Goal: Task Accomplishment & Management: Use online tool/utility

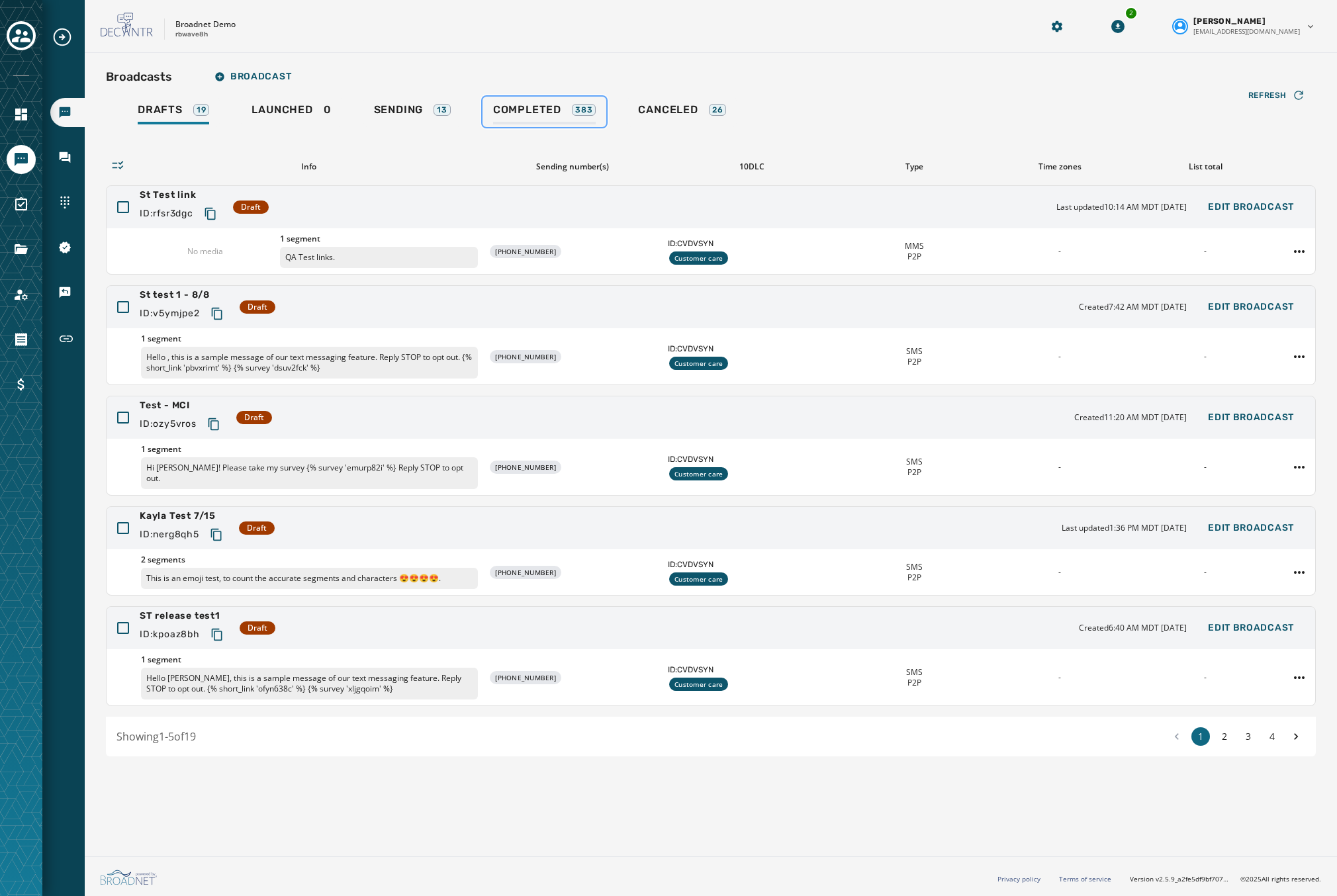
click at [556, 110] on span "Completed" at bounding box center [527, 110] width 68 height 13
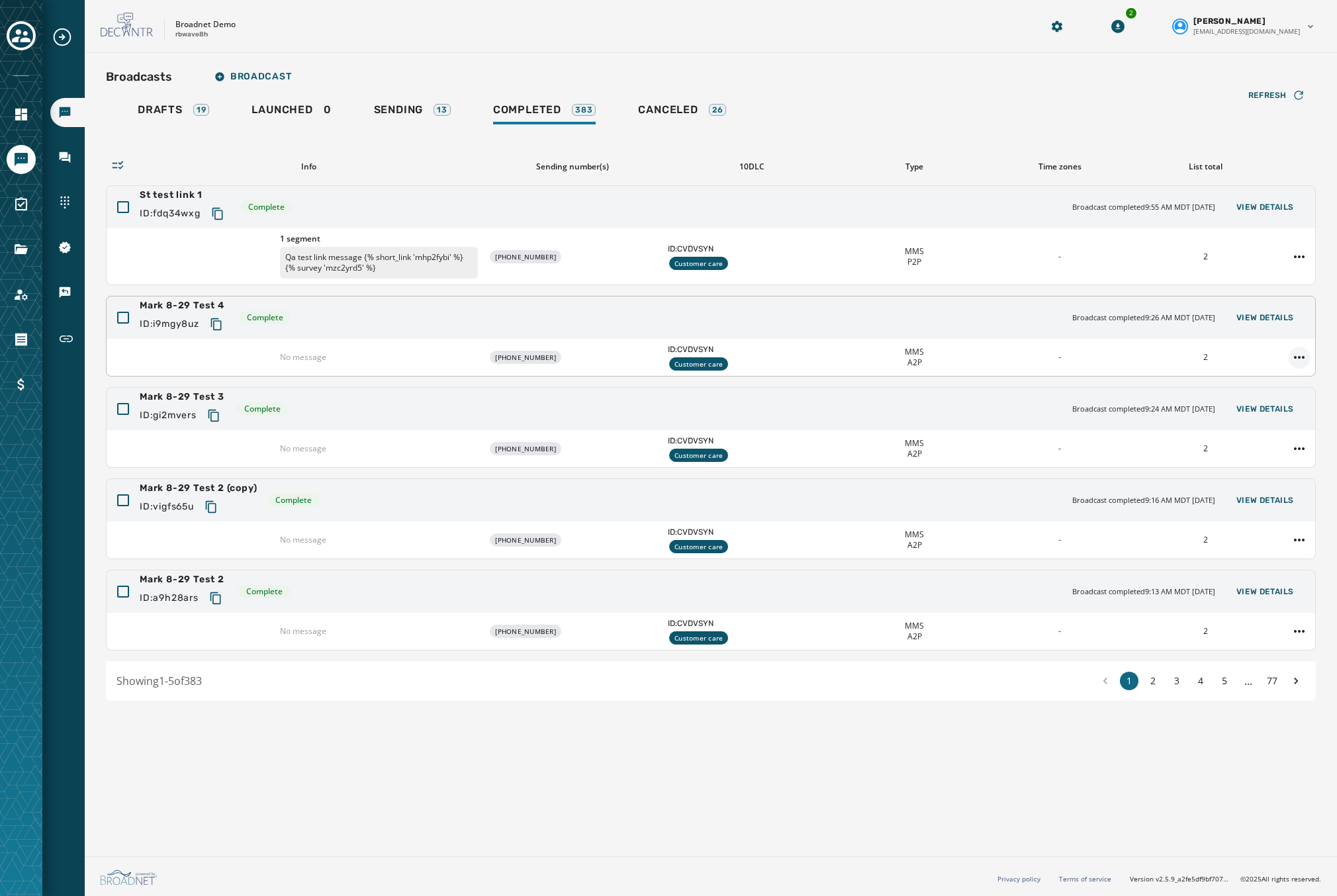
click at [1304, 358] on html "Broadcasts Inbox Sending Numbers 10DLC Registration Keywords & Responders Short…" at bounding box center [668, 448] width 1337 height 896
click at [1277, 376] on div "Duplicate Broadcast" at bounding box center [1262, 379] width 96 height 21
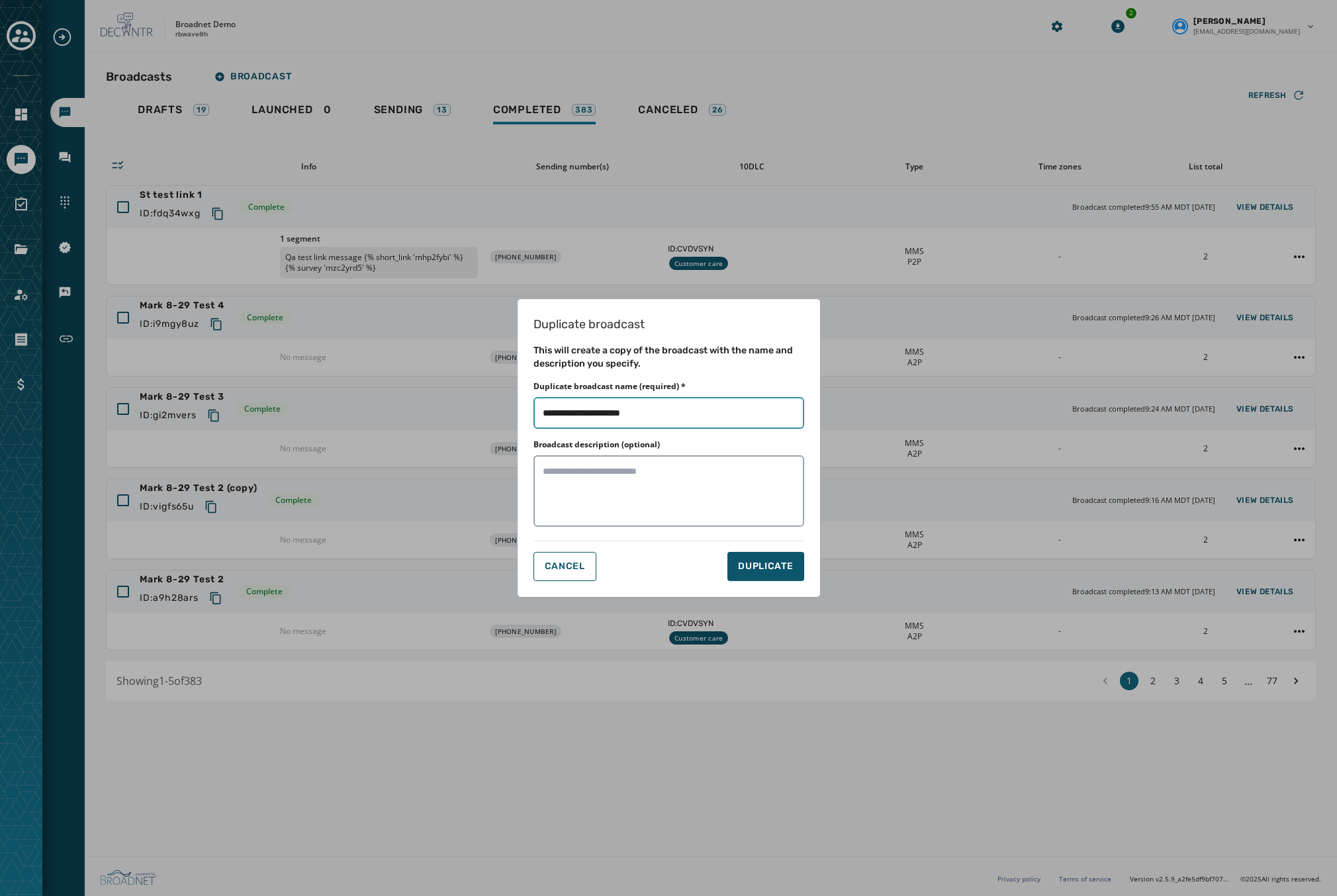
drag, startPoint x: 691, startPoint y: 409, endPoint x: 609, endPoint y: 413, distance: 82.1
click at [609, 413] on input "Duplicate broadcast name (required) *" at bounding box center [668, 413] width 270 height 32
type input "**********"
click at [798, 566] on button "DUPLICATE" at bounding box center [765, 566] width 76 height 29
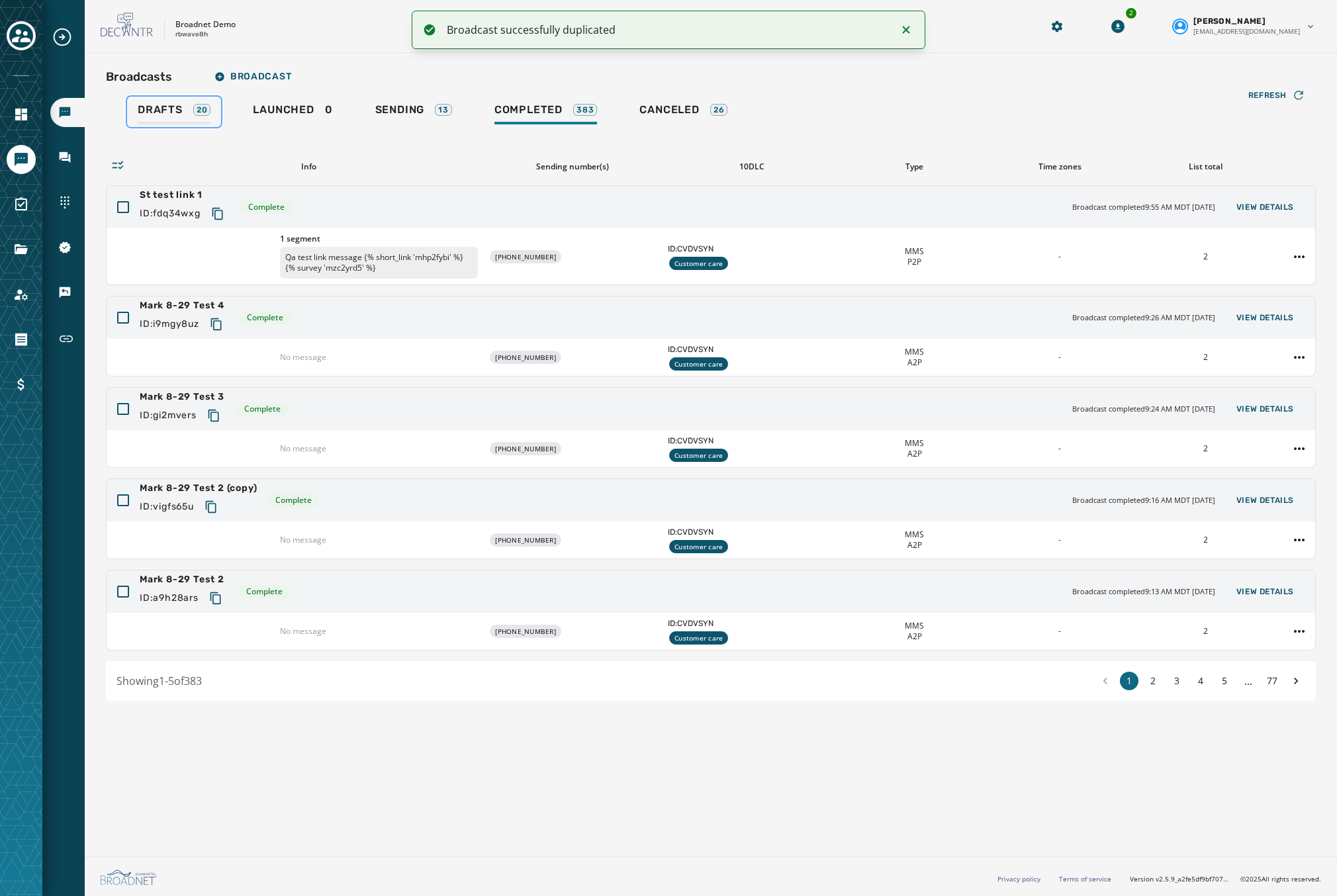
click at [173, 108] on span "Drafts" at bounding box center [159, 110] width 45 height 13
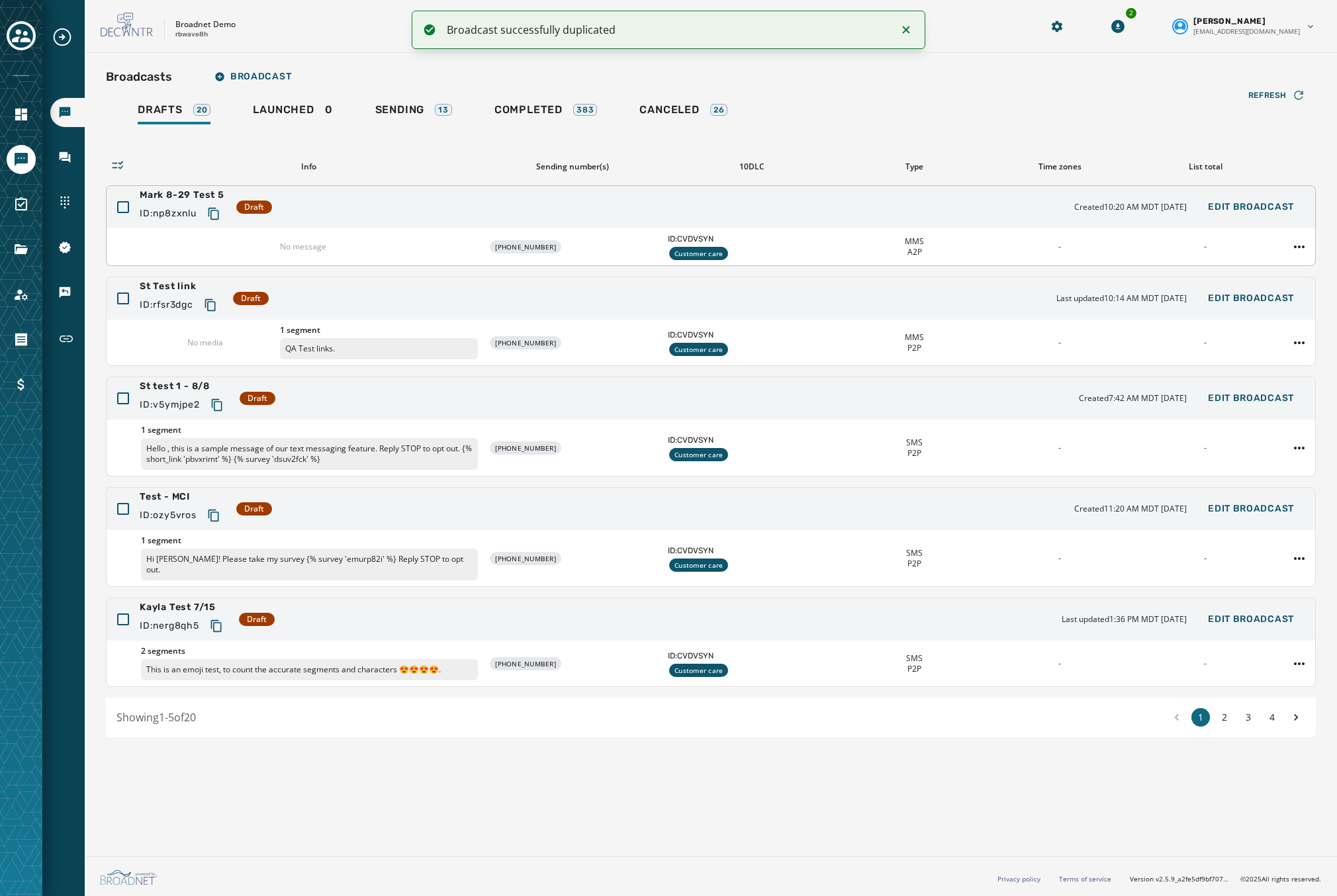
click at [454, 225] on div "Mark 8-29 Test 5 ID: np8zxnlu Draft Created 10:20 AM MDT [DATE] Edit Broadcast" at bounding box center [711, 207] width 1209 height 42
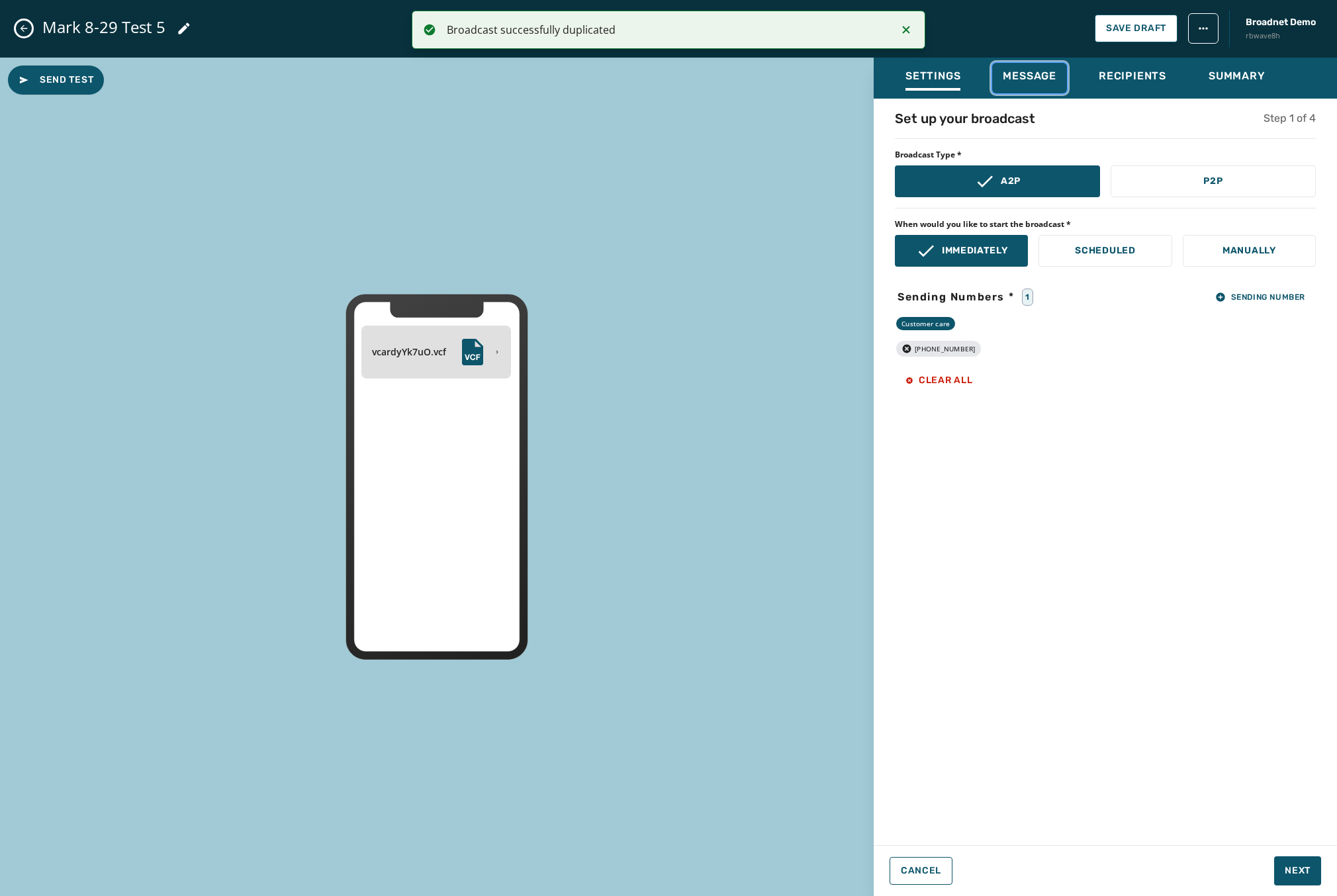
click at [1041, 80] on span "Message" at bounding box center [1029, 76] width 54 height 13
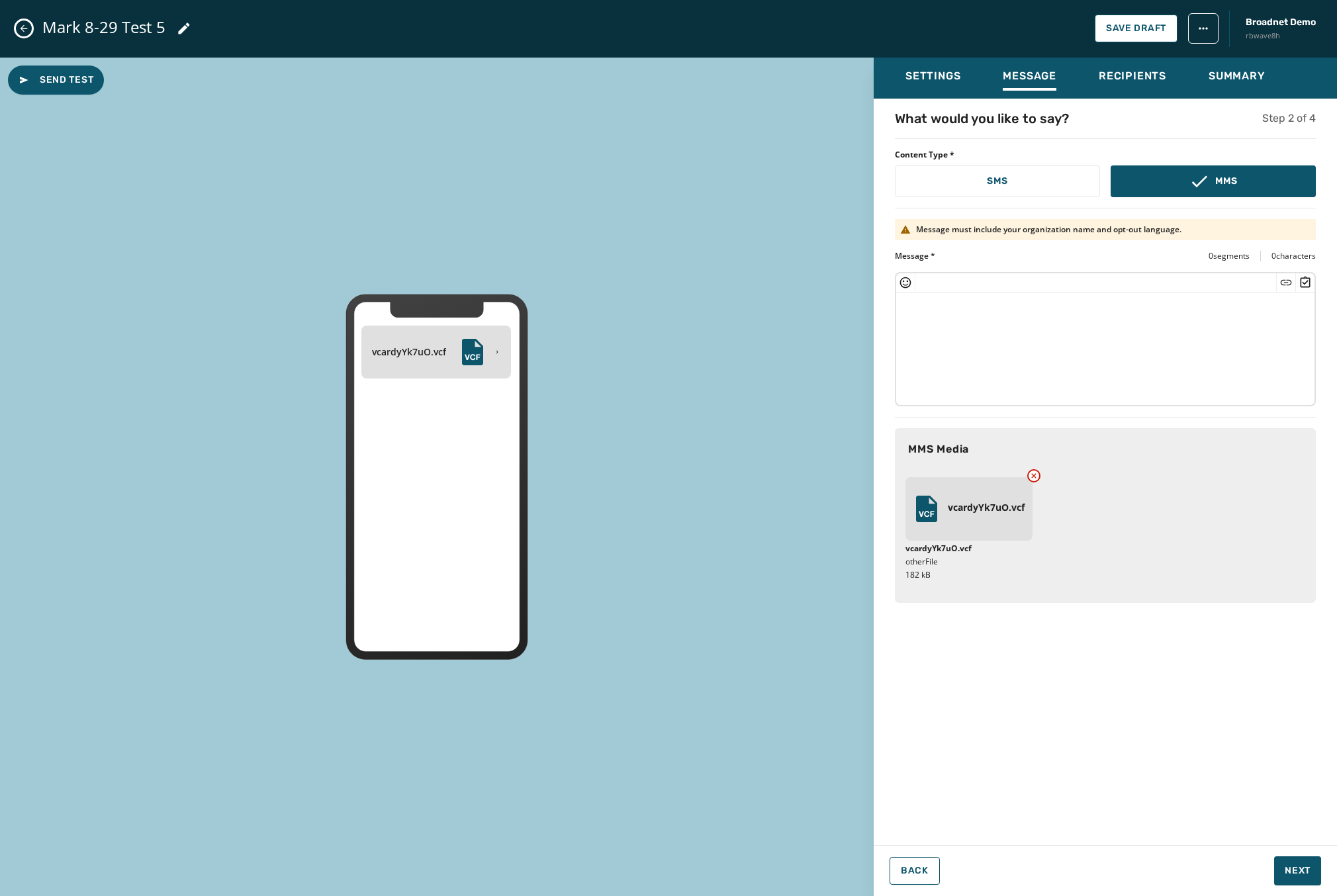
click at [1038, 474] on icon at bounding box center [1033, 475] width 11 height 11
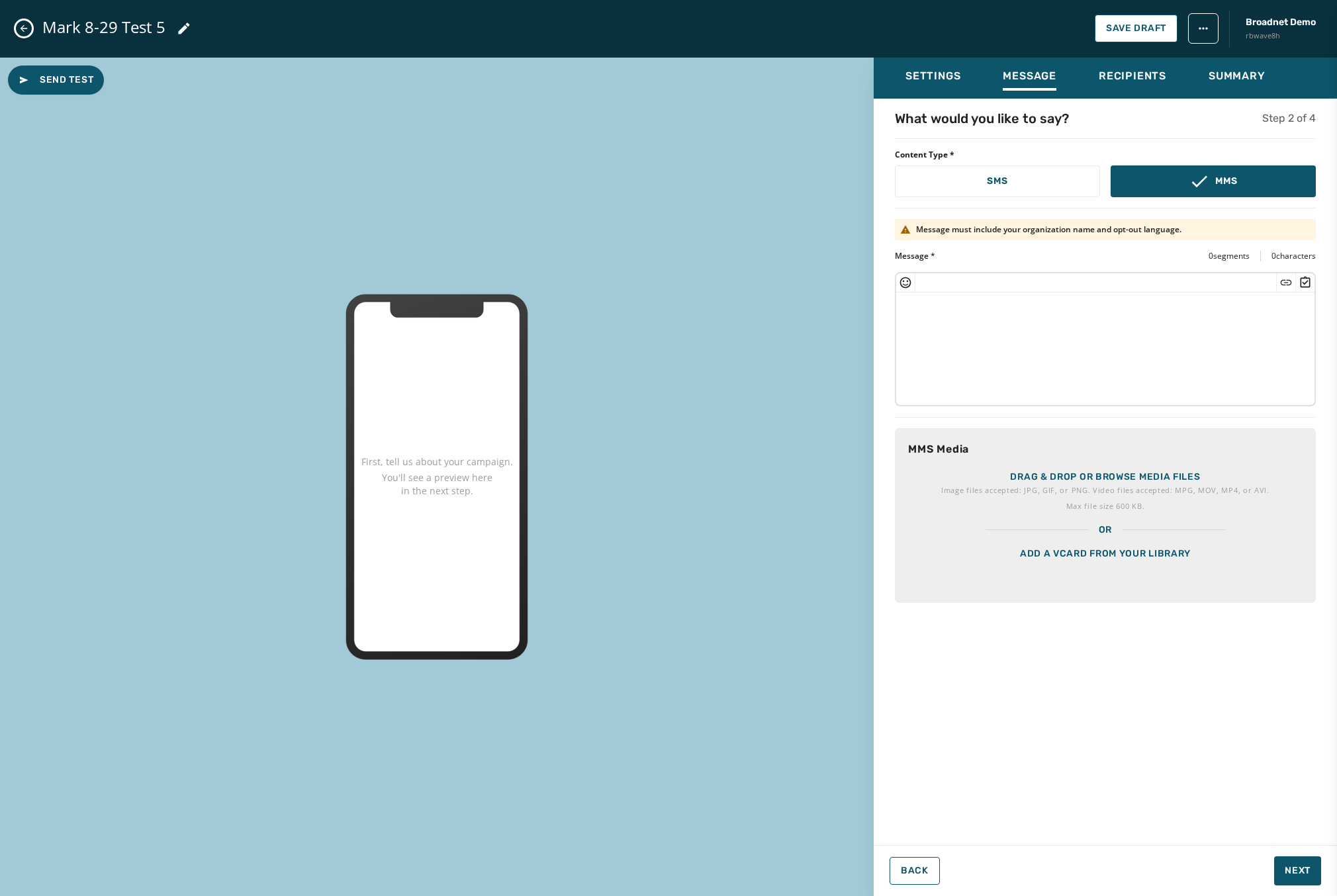
click at [1041, 481] on p "Drag & drop or browse media files" at bounding box center [1105, 477] width 190 height 13
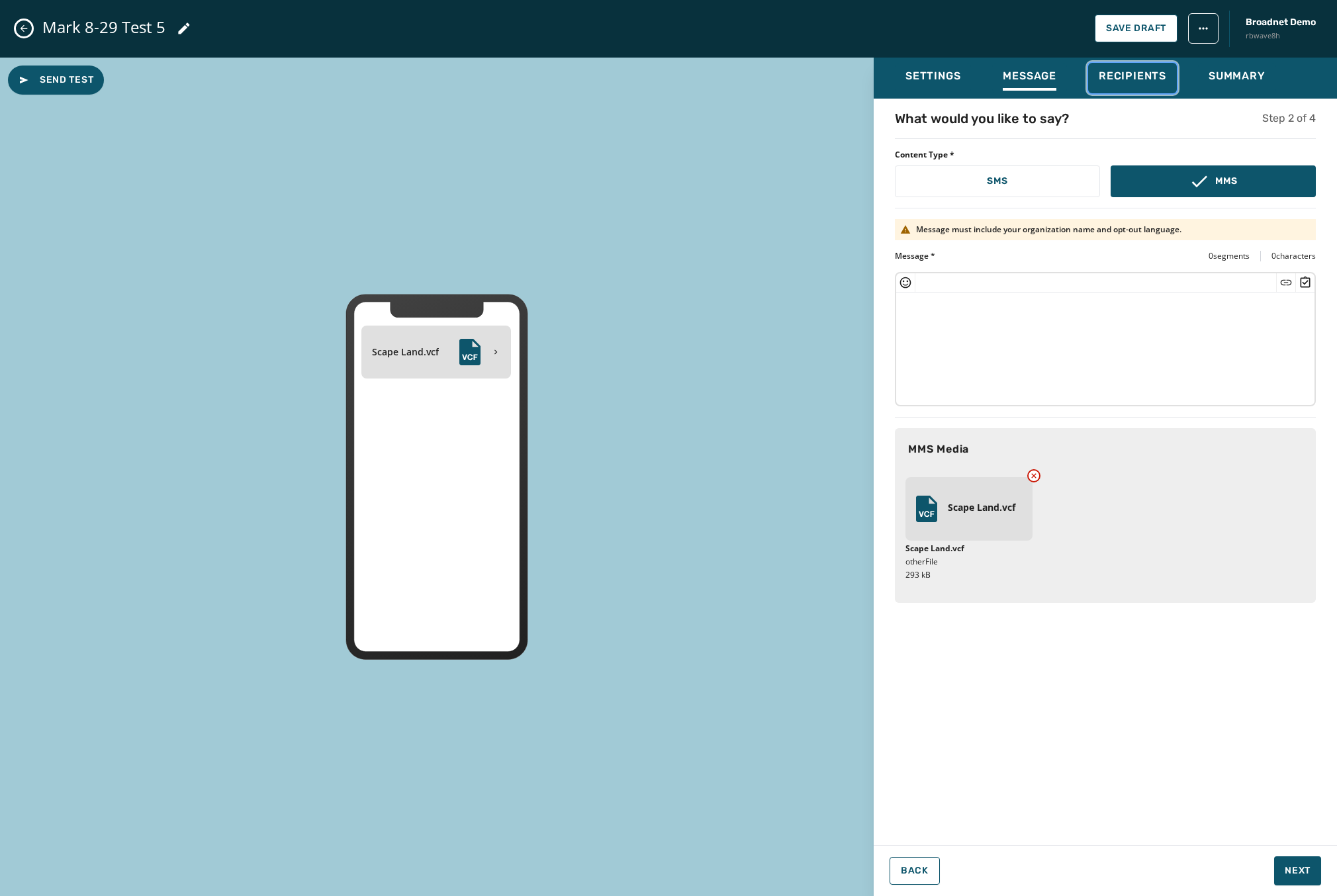
click at [1114, 82] on span "Recipients" at bounding box center [1131, 76] width 67 height 13
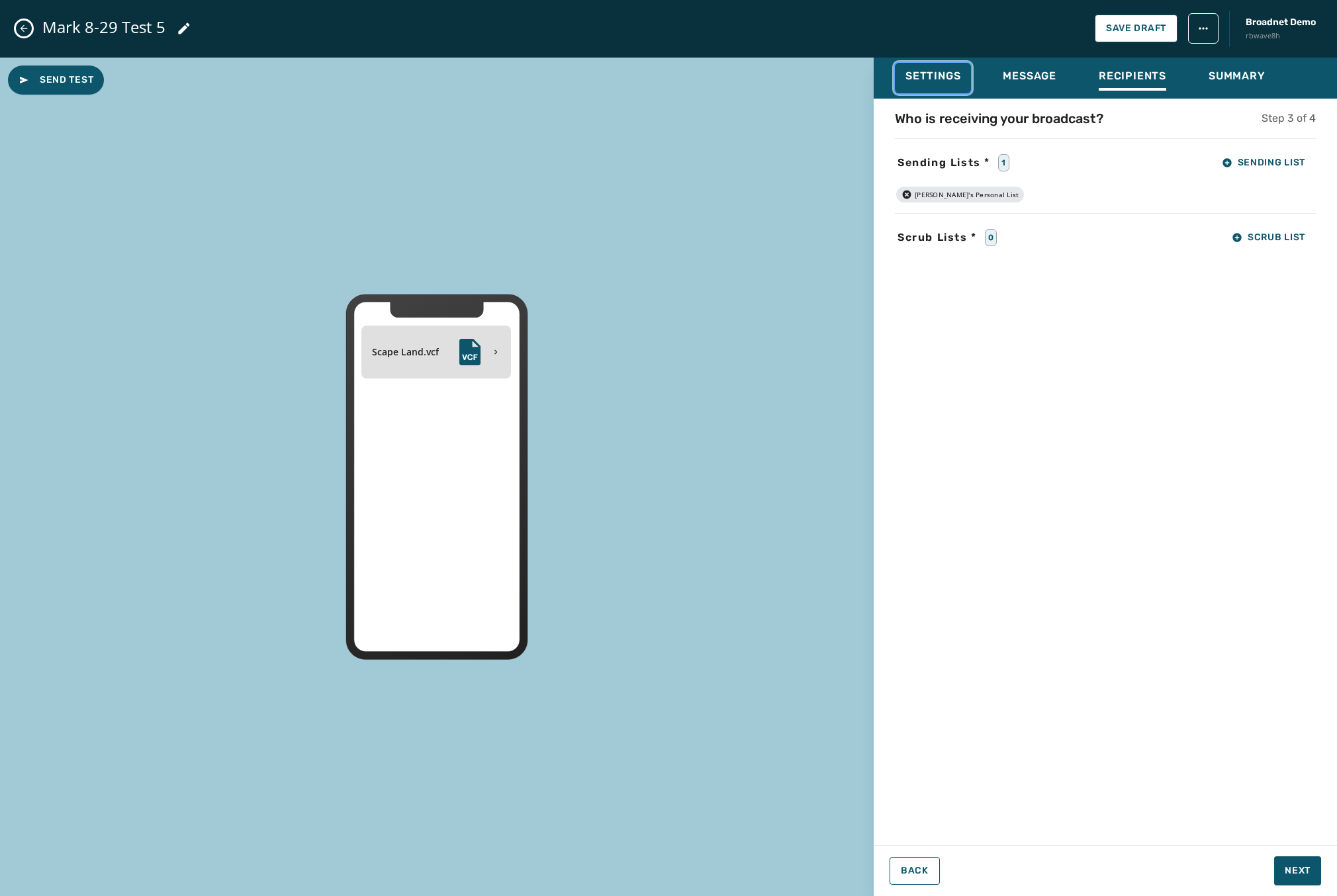
click at [914, 75] on span "Settings" at bounding box center [933, 76] width 55 height 13
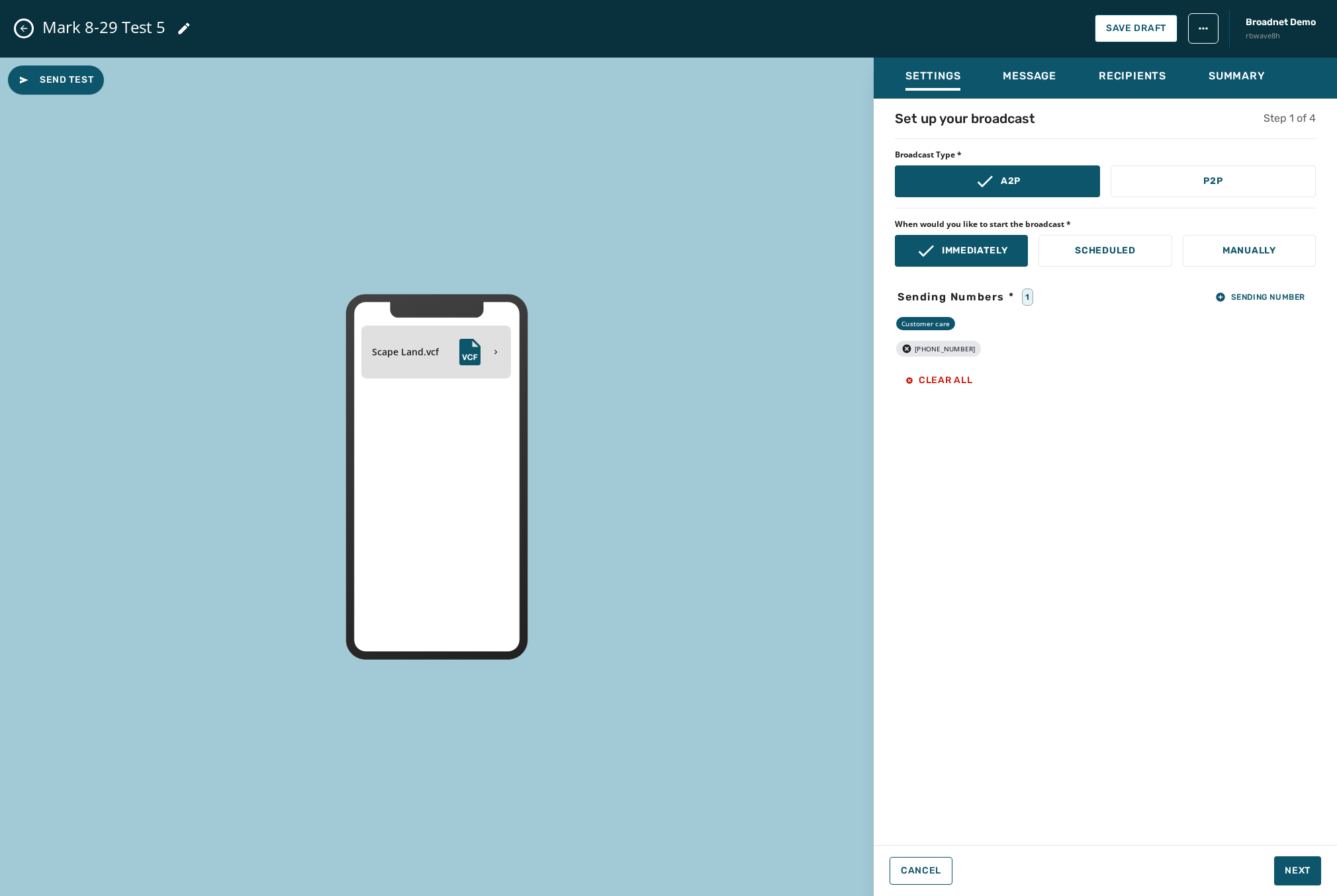
click at [898, 346] on div "[PHONE_NUMBER]" at bounding box center [938, 349] width 84 height 16
click at [904, 348] on icon "button" at bounding box center [906, 348] width 9 height 9
click at [1259, 305] on button "Sending Number" at bounding box center [1260, 297] width 111 height 19
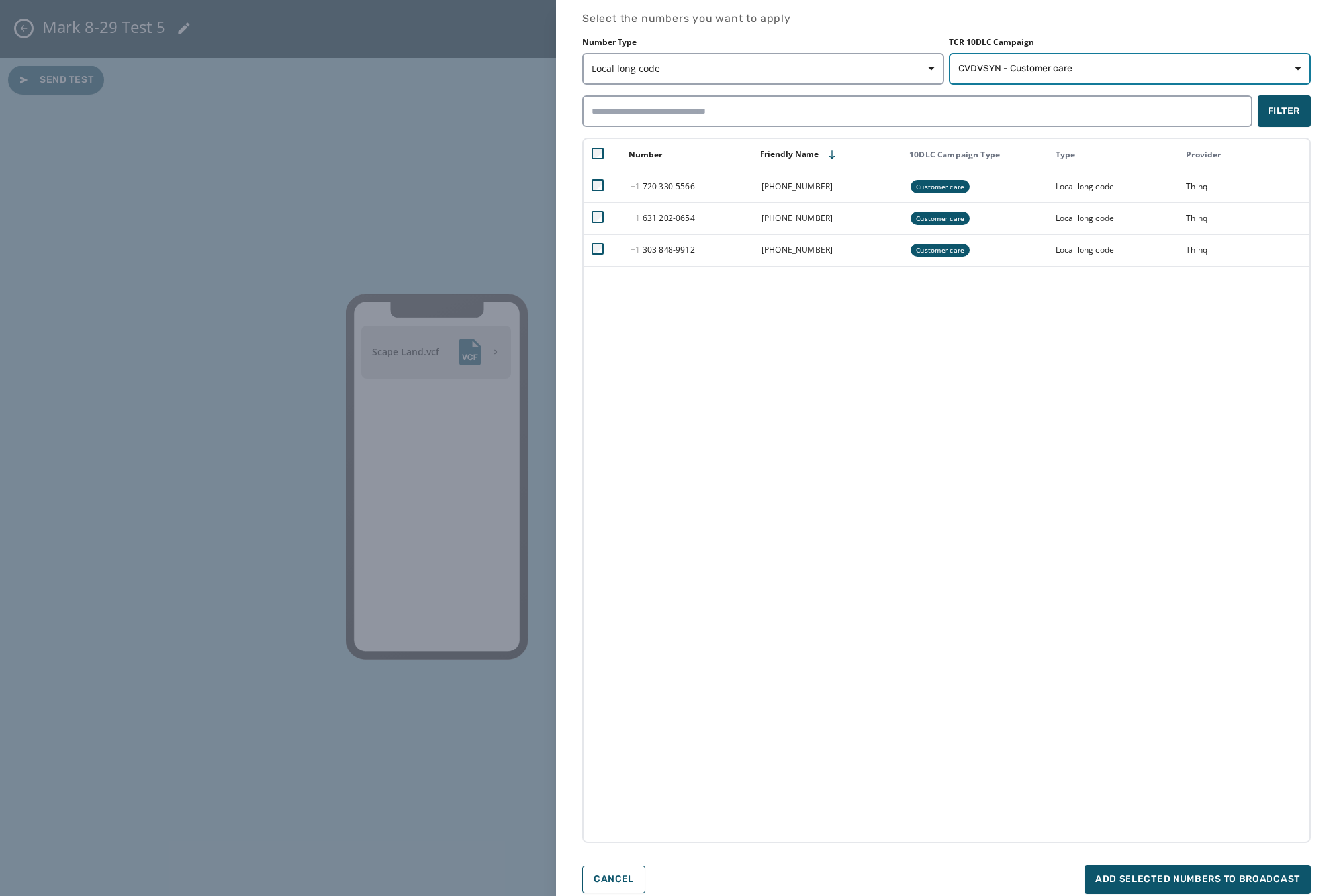
click at [1006, 69] on span "CVDVSYN - Customer care" at bounding box center [1015, 69] width 114 height 13
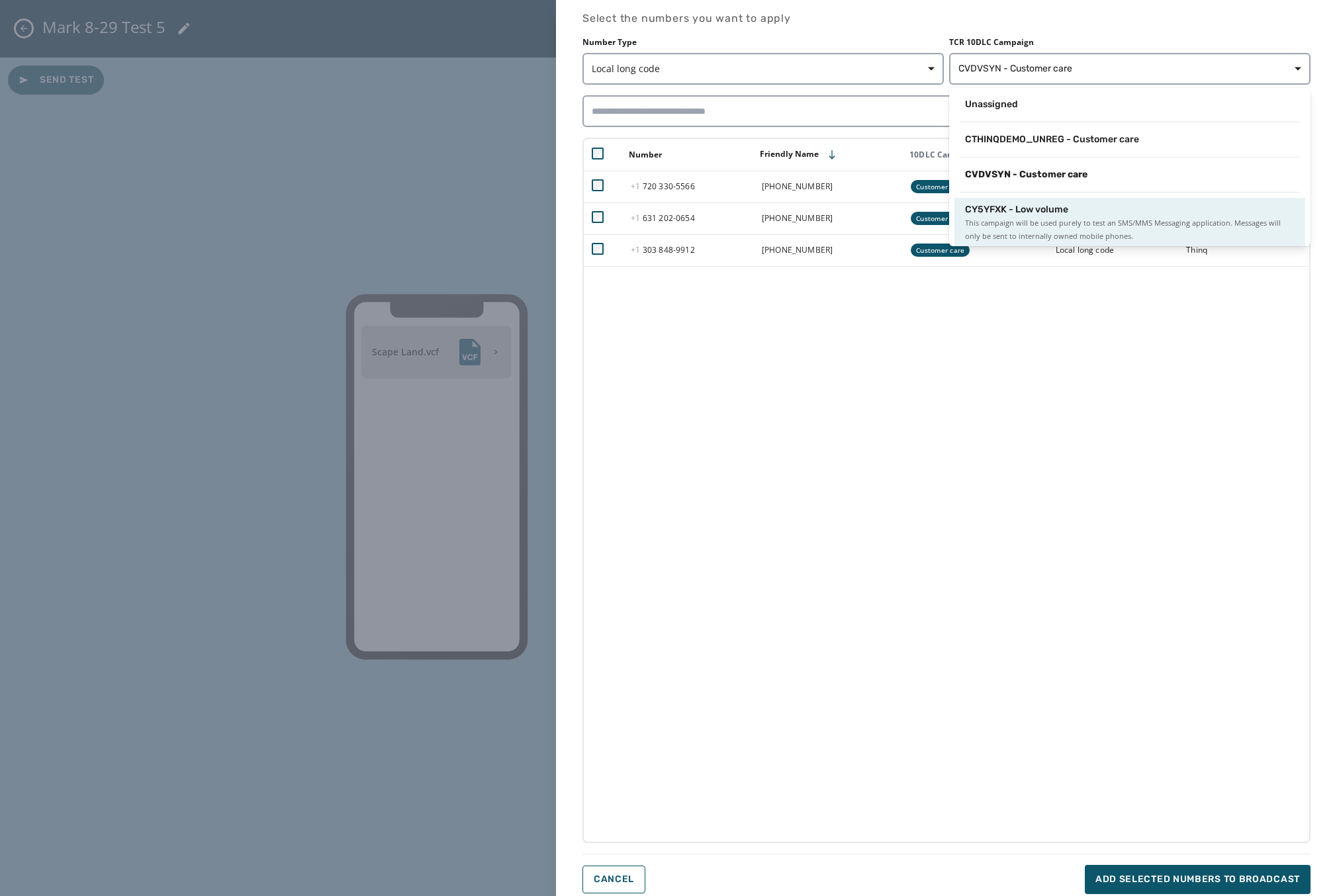
scroll to position [2, 0]
click at [1039, 227] on span "This campaign will be used purely to test an SMS/MMS Messaging application. Mes…" at bounding box center [1130, 227] width 330 height 27
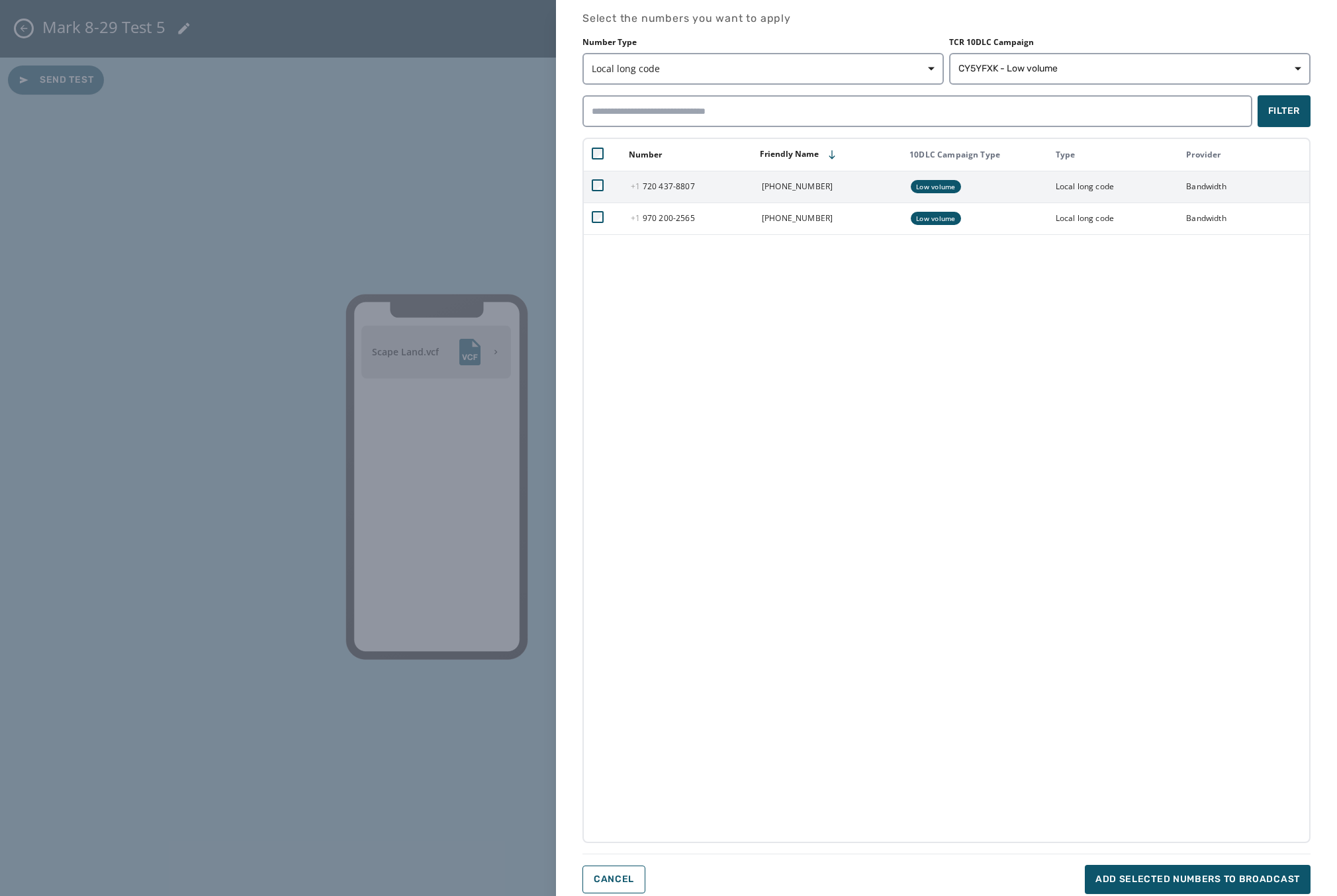
click at [586, 183] on td at bounding box center [604, 186] width 39 height 32
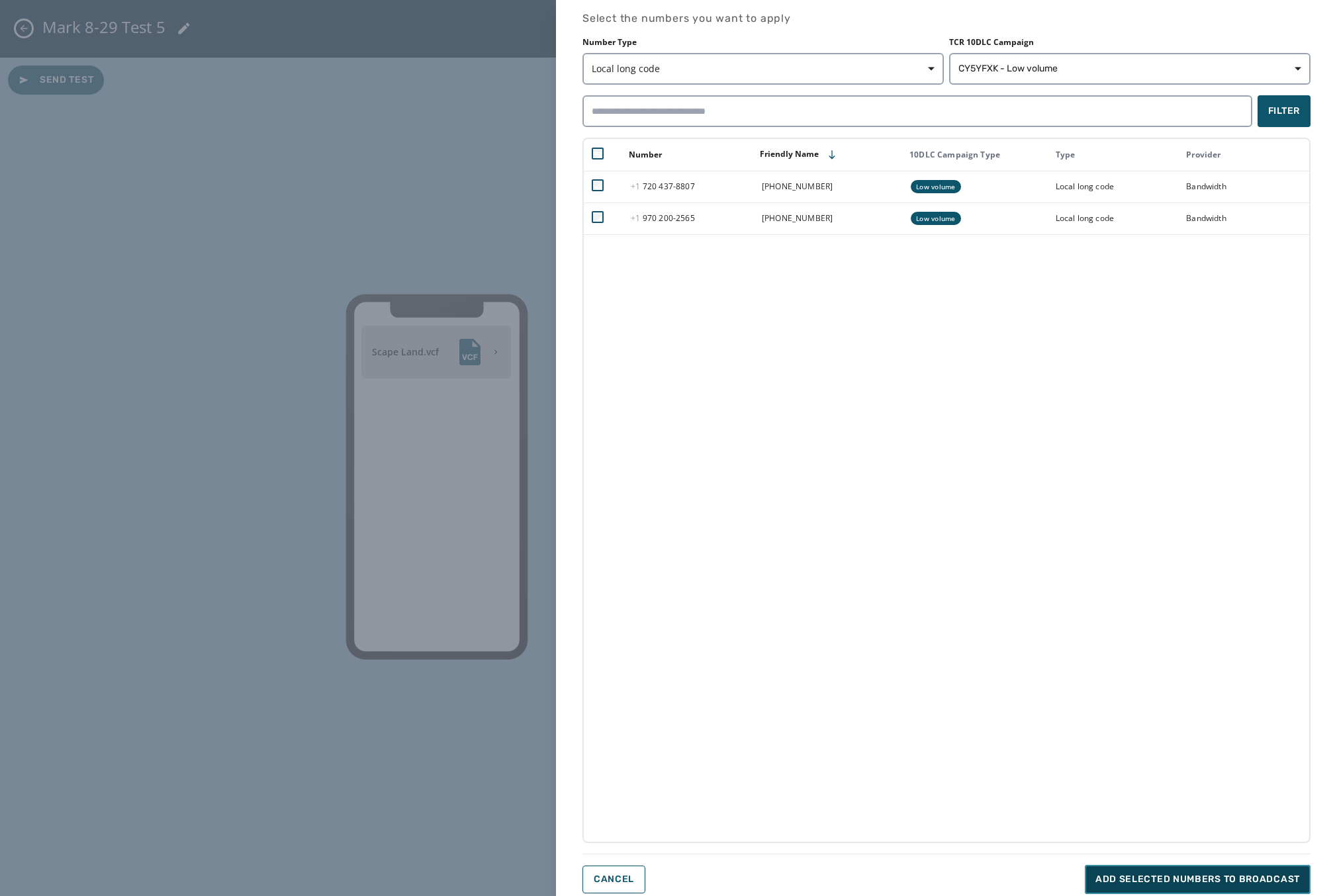
click at [1169, 889] on button "Add selected numbers to broadcast" at bounding box center [1197, 880] width 226 height 29
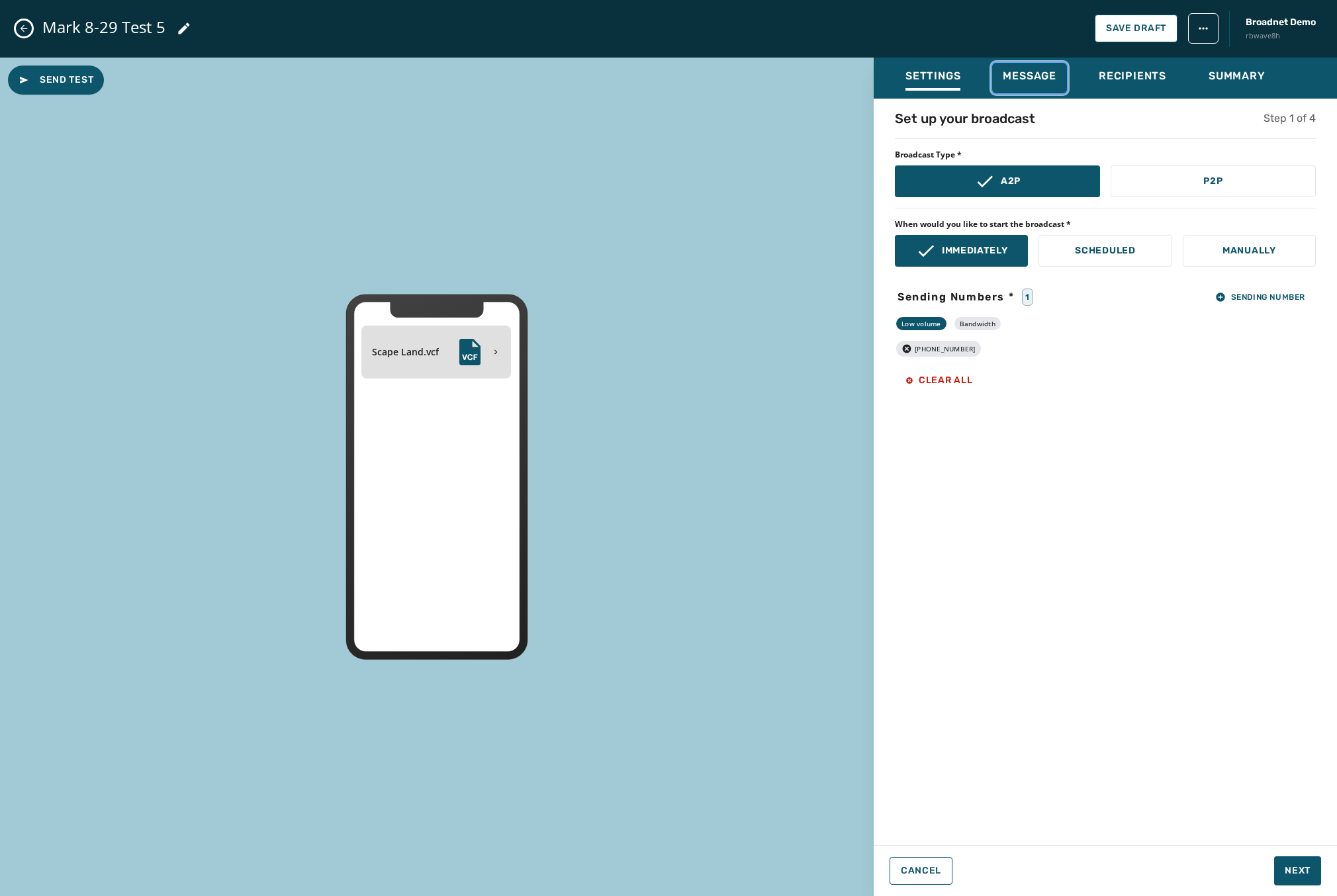
click at [1067, 77] on button "Message" at bounding box center [1029, 77] width 75 height 30
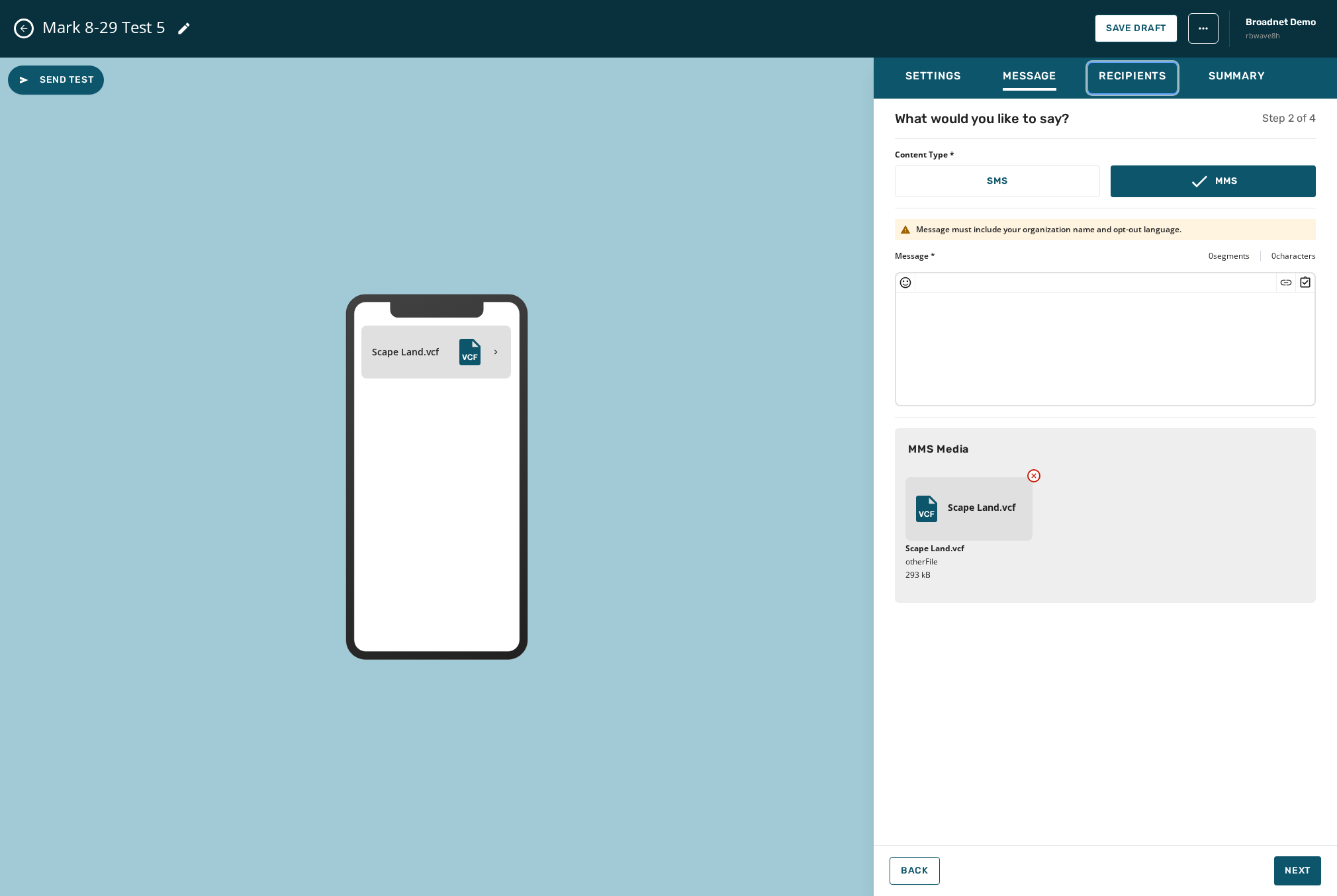
click at [1117, 76] on span "Recipients" at bounding box center [1131, 76] width 67 height 13
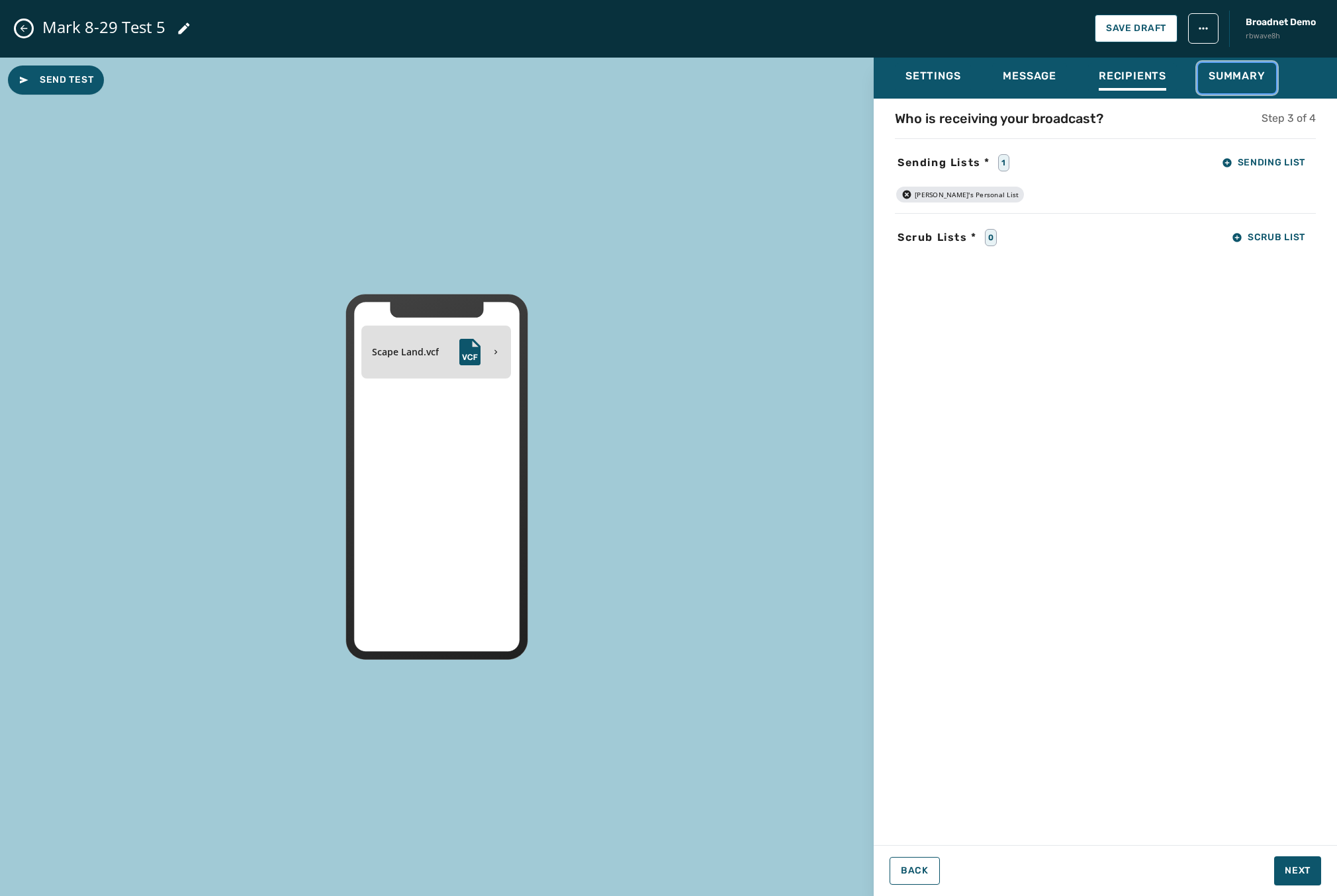
click at [1225, 70] on span "Summary" at bounding box center [1237, 76] width 57 height 13
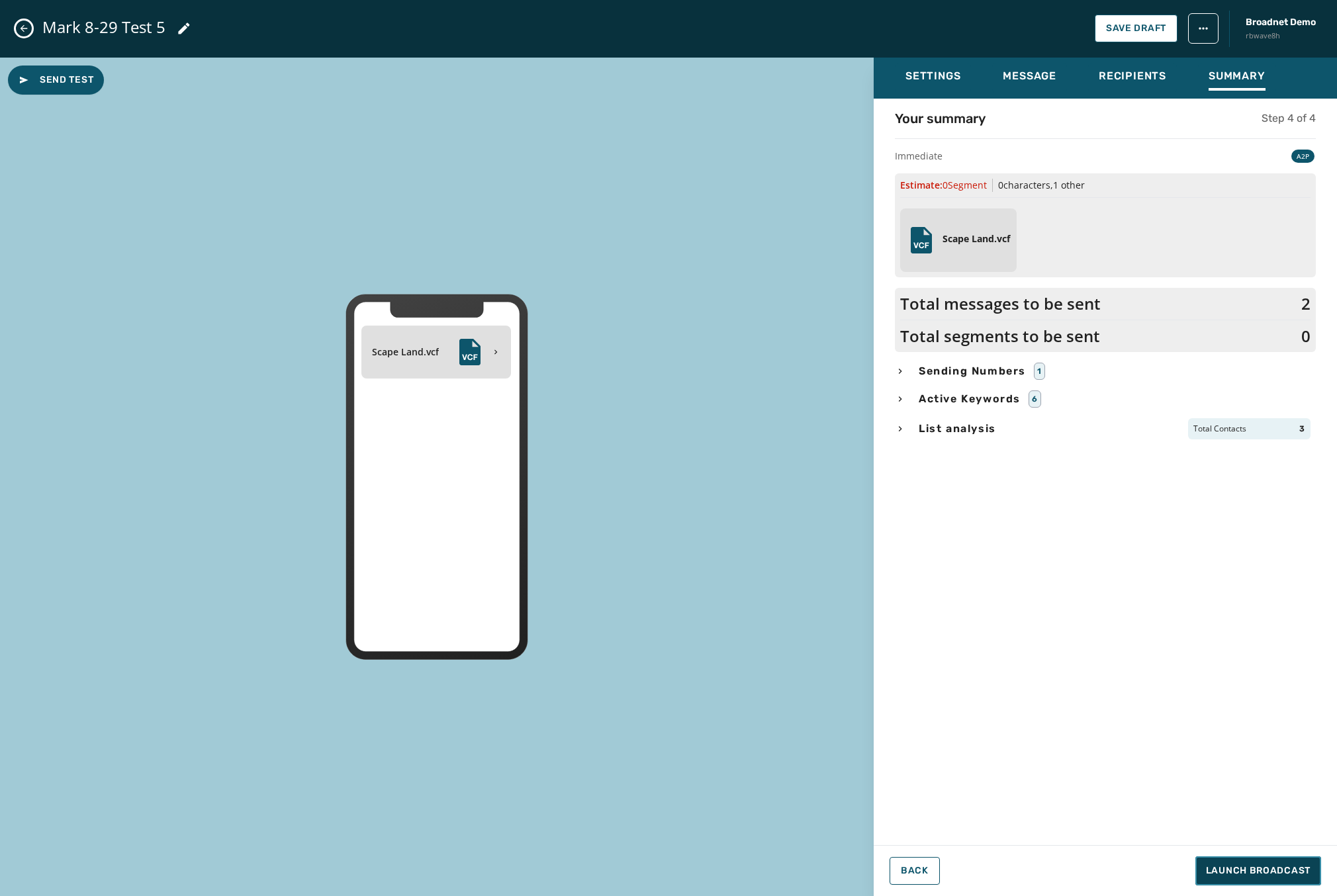
click at [1256, 877] on button "Launch Broadcast" at bounding box center [1257, 871] width 126 height 29
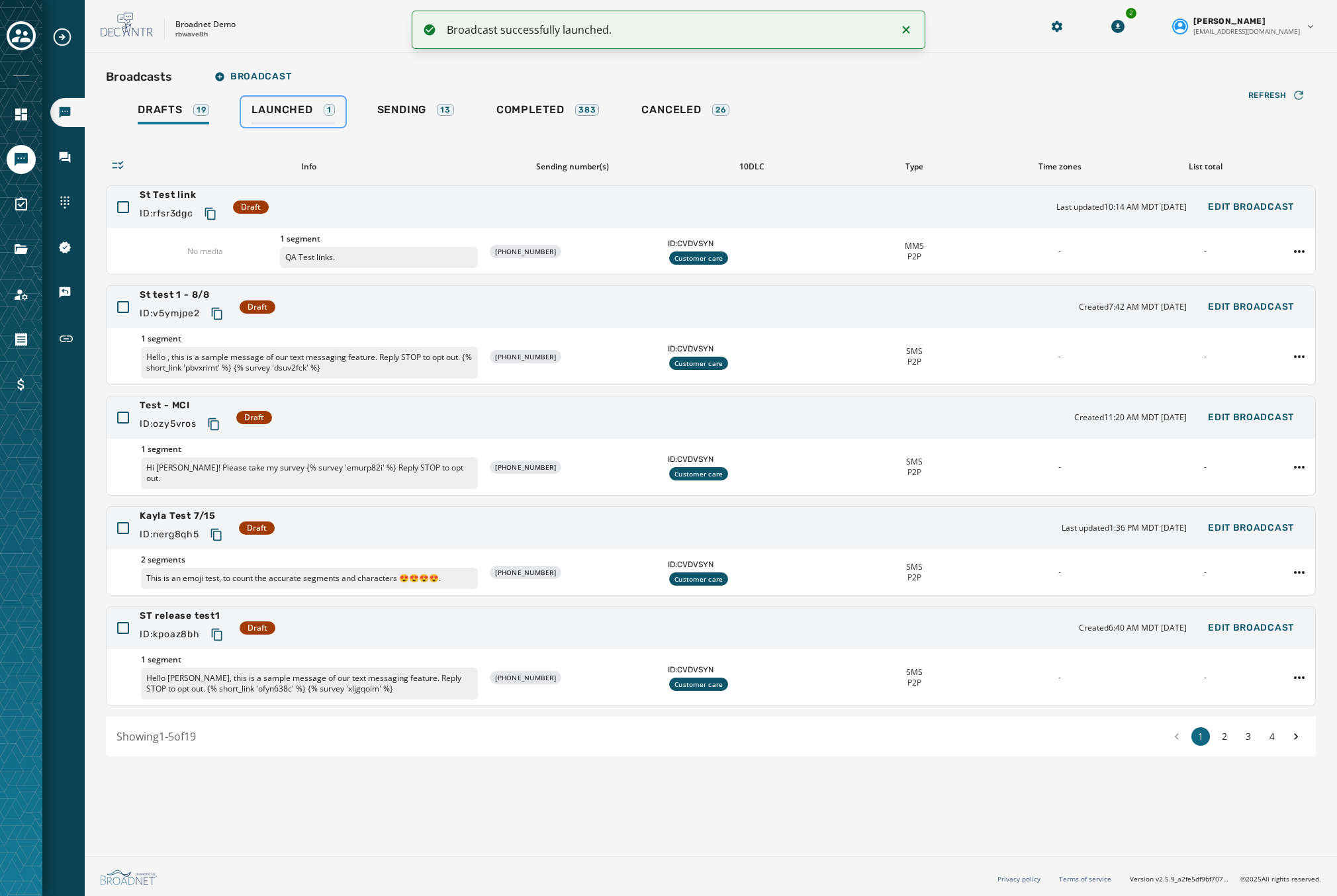
click at [274, 100] on link "Launched 1" at bounding box center [293, 111] width 104 height 30
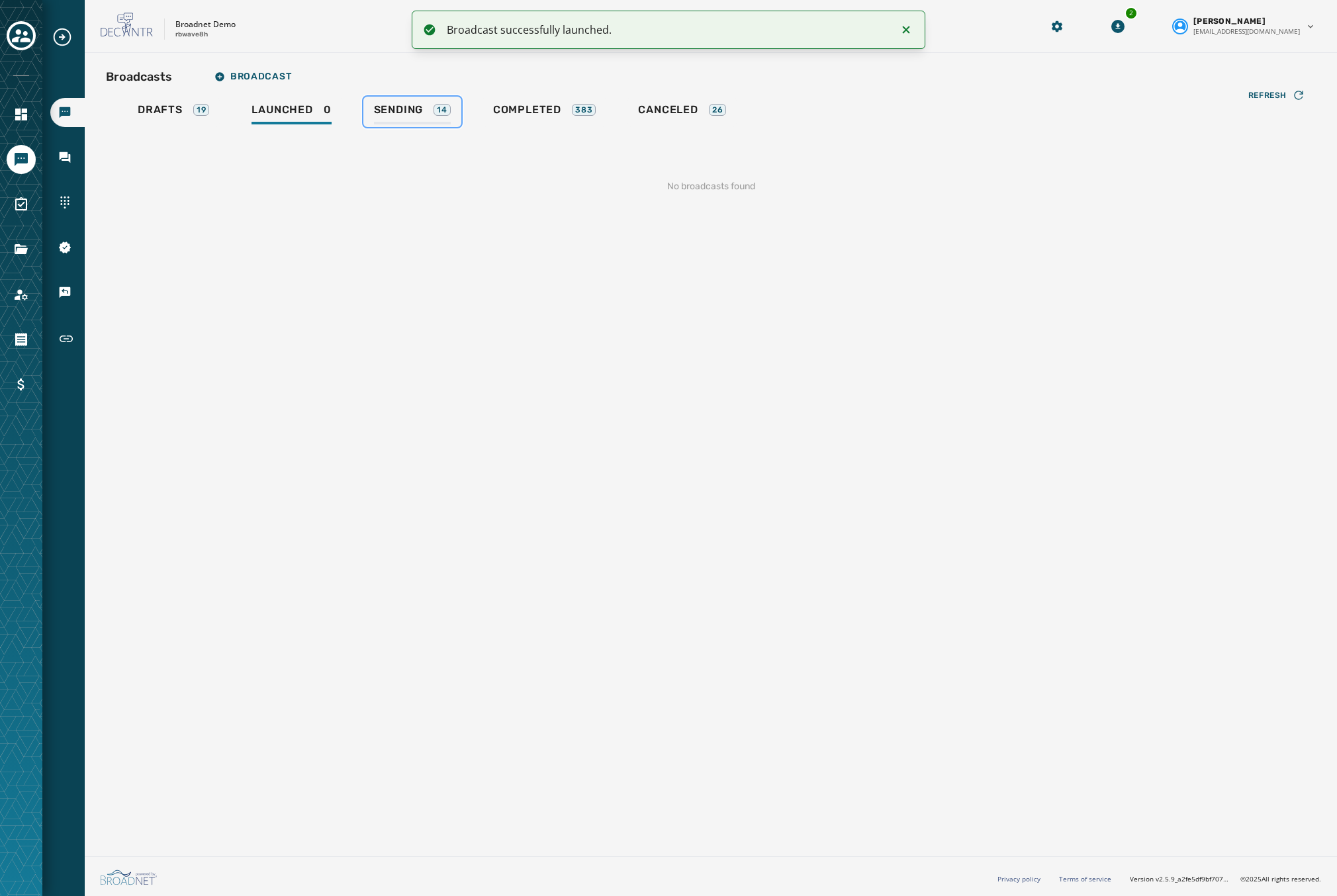
click at [399, 109] on span "Sending" at bounding box center [398, 110] width 50 height 13
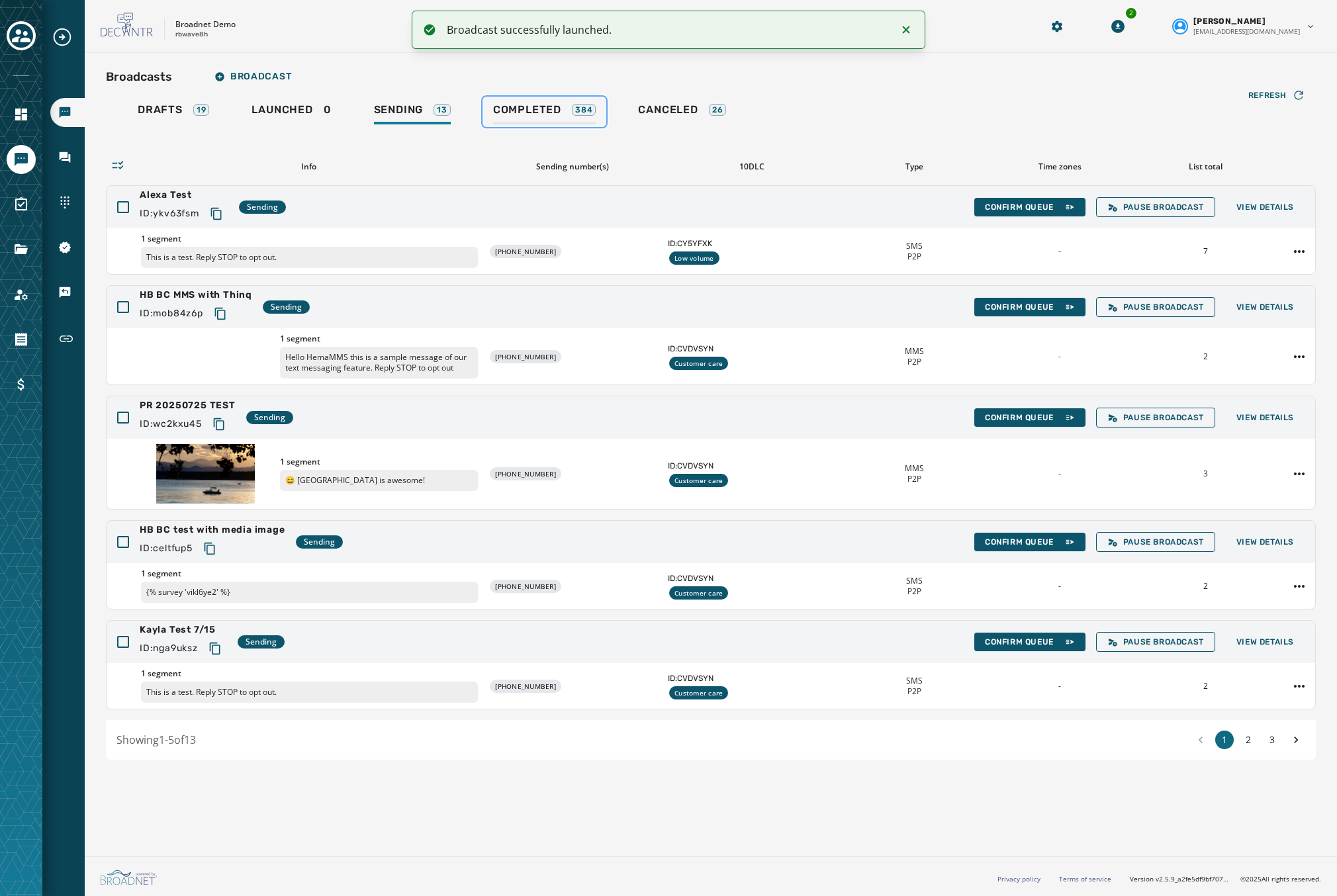
click at [532, 103] on span "Completed" at bounding box center [527, 110] width 68 height 13
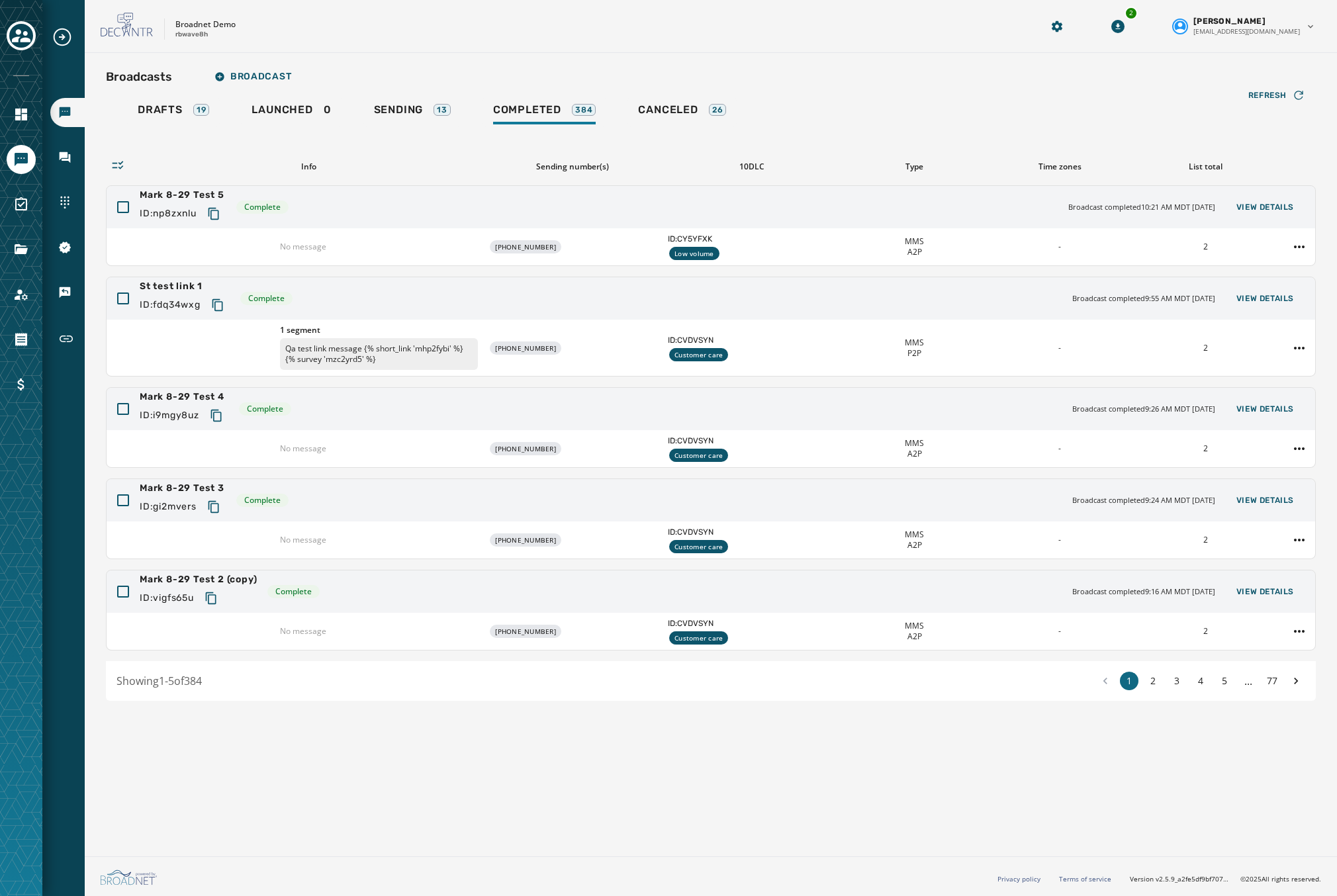
click at [712, 773] on div "Broadcasts Broadcast Drafts 19 Launched 0 Sending 13 Completed 384 Canceled 26 …" at bounding box center [710, 452] width 1252 height 799
click at [354, 187] on div "Mark 8-29 Test 5 ID: np8zxnlu Complete Broadcast completed 10:21 AM MDT [DATE] …" at bounding box center [711, 207] width 1209 height 42
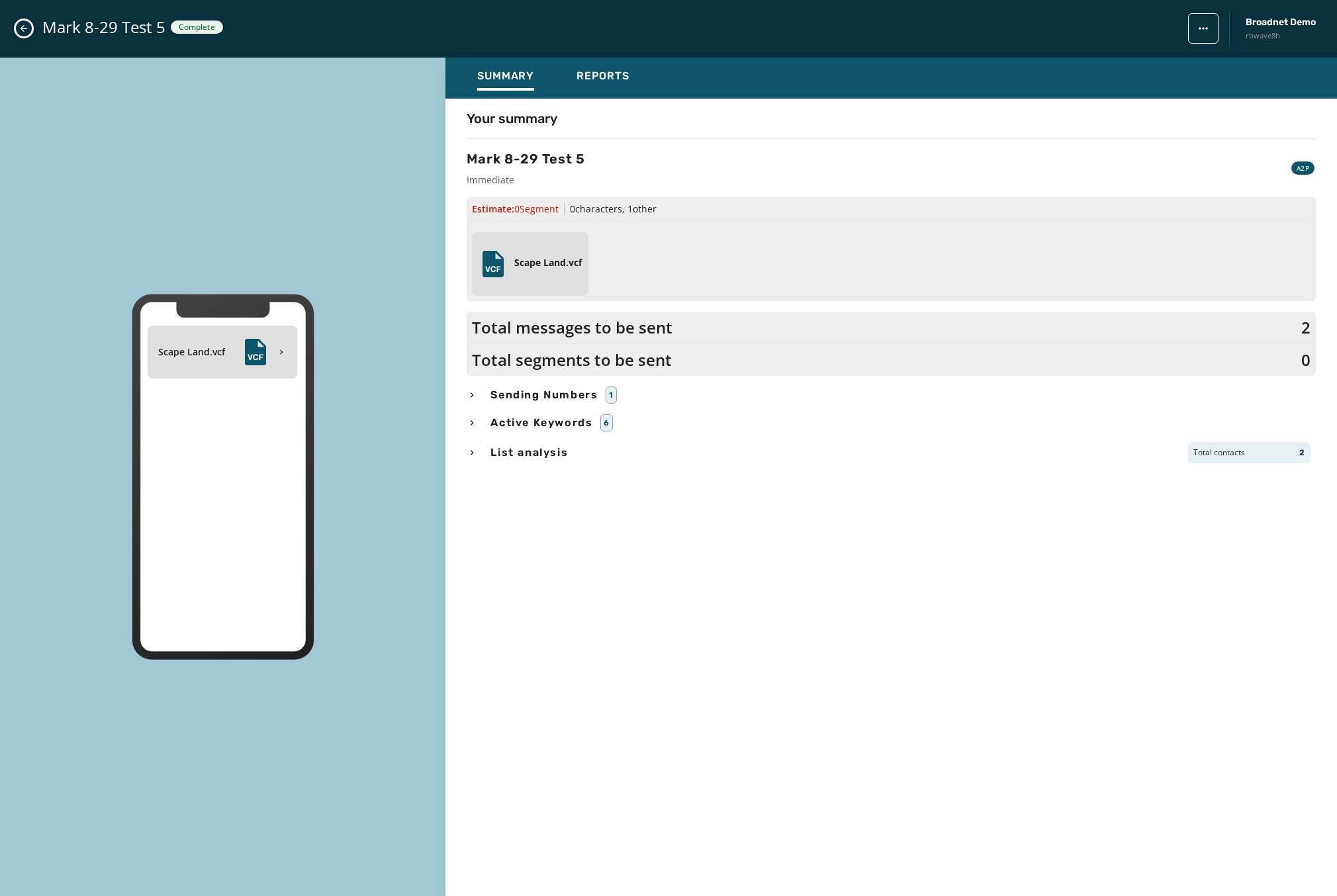
drag, startPoint x: 1030, startPoint y: 477, endPoint x: 1023, endPoint y: 470, distance: 9.9
click at [979, 474] on div "Your summary Mark 8-29 Test 5 Immediate A2P Estimate: 0 Segment 0 characters , …" at bounding box center [890, 493] width 891 height 769
